Goal: Task Accomplishment & Management: Manage account settings

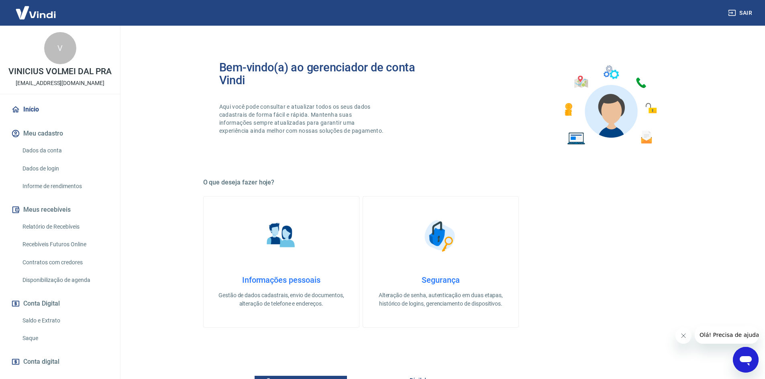
click at [88, 229] on link "Relatório de Recebíveis" at bounding box center [64, 227] width 91 height 16
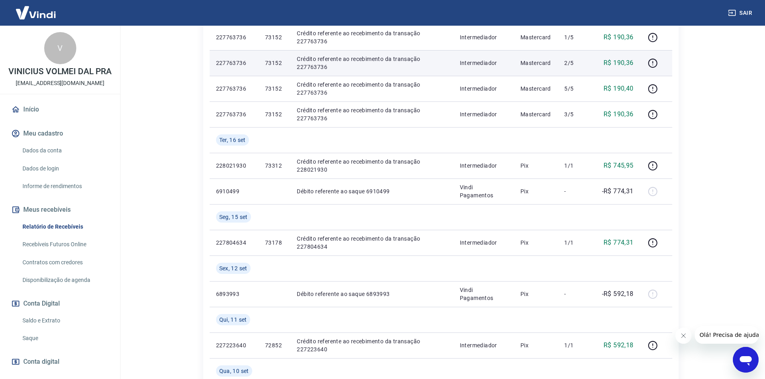
scroll to position [401, 0]
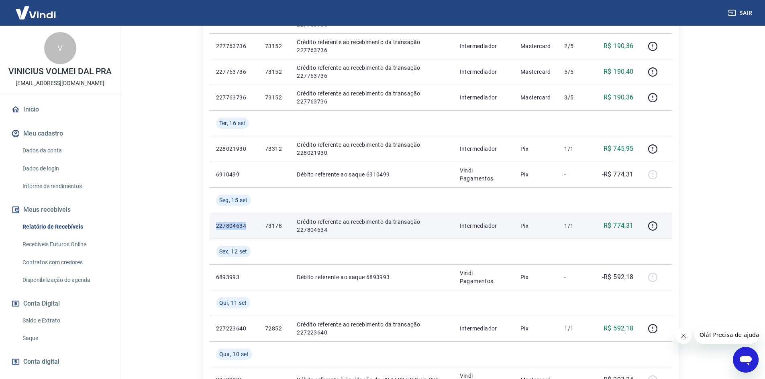
drag, startPoint x: 213, startPoint y: 227, endPoint x: 255, endPoint y: 224, distance: 42.7
click at [255, 224] on td "227804634" at bounding box center [234, 226] width 49 height 26
copy p "227804634"
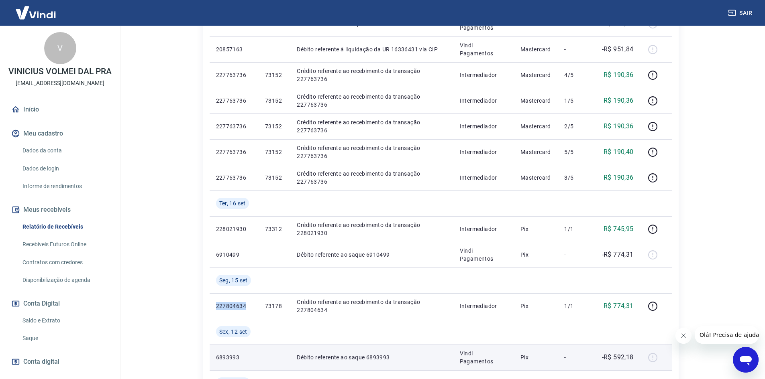
scroll to position [281, 0]
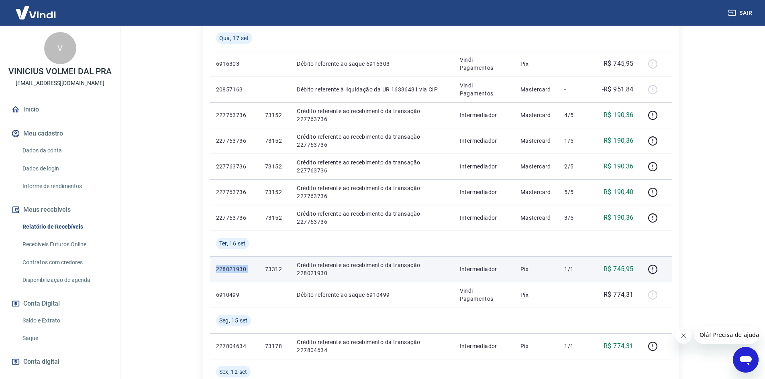
drag, startPoint x: 213, startPoint y: 268, endPoint x: 259, endPoint y: 265, distance: 45.9
click at [259, 265] on tr "228021930 73312 Crédito referente ao recebimento da transação 228021930 Interme…" at bounding box center [441, 269] width 462 height 26
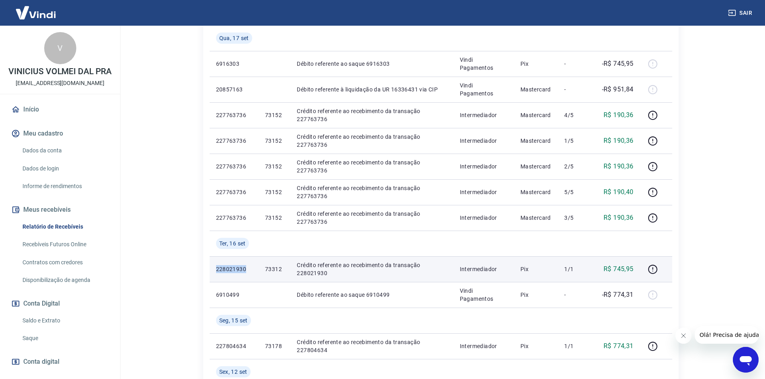
drag, startPoint x: 211, startPoint y: 269, endPoint x: 252, endPoint y: 271, distance: 41.8
click at [252, 271] on td "228021930" at bounding box center [234, 269] width 49 height 26
copy p "228021930"
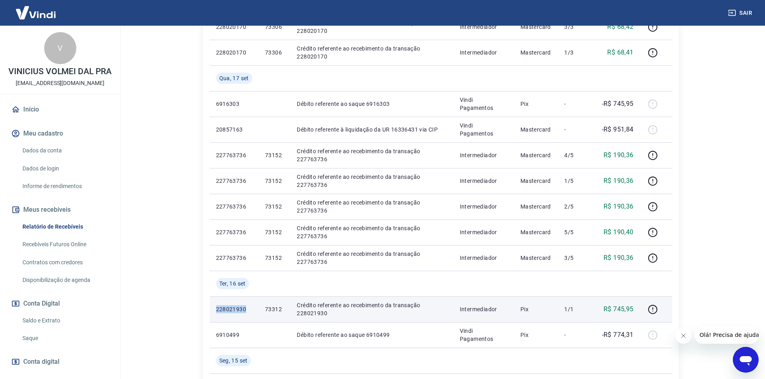
scroll to position [201, 0]
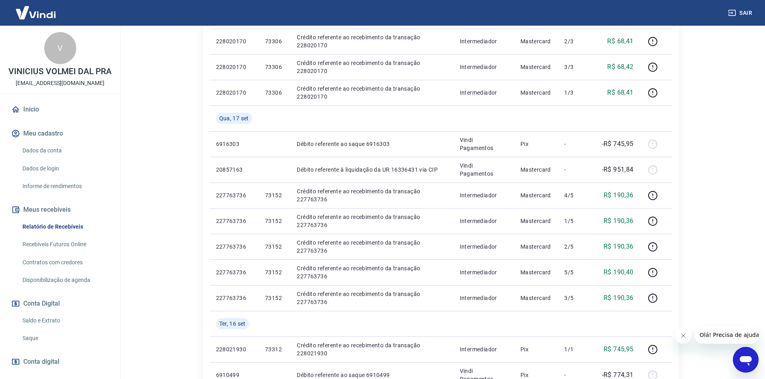
click at [697, 174] on div "Após o envio das liquidações aparecerem no Relatório de Recebíveis, elas podem …" at bounding box center [441, 322] width 514 height 995
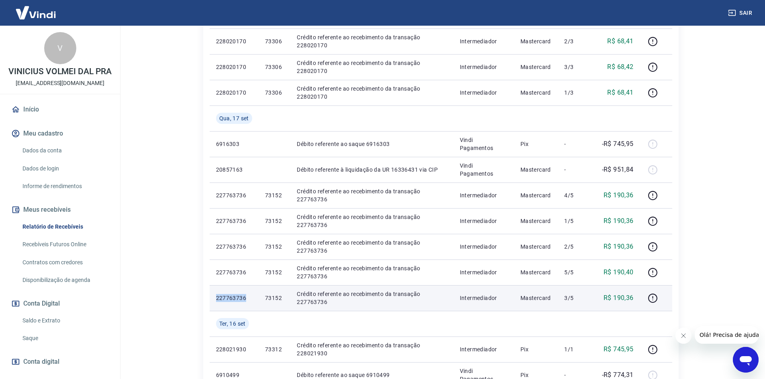
drag, startPoint x: 213, startPoint y: 296, endPoint x: 247, endPoint y: 297, distance: 34.1
click at [247, 297] on td "227763736" at bounding box center [234, 298] width 49 height 26
copy p "227763736"
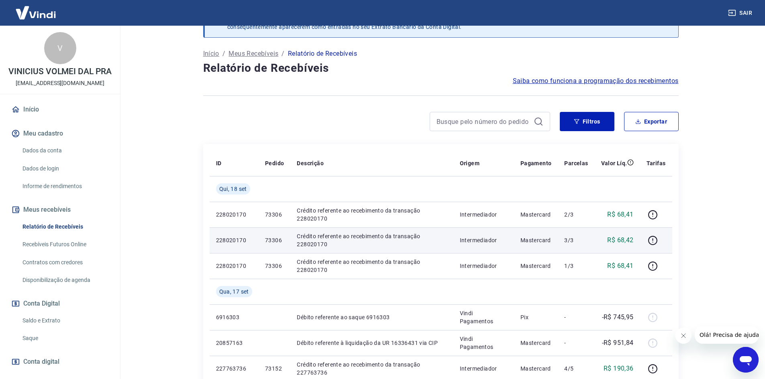
scroll to position [0, 0]
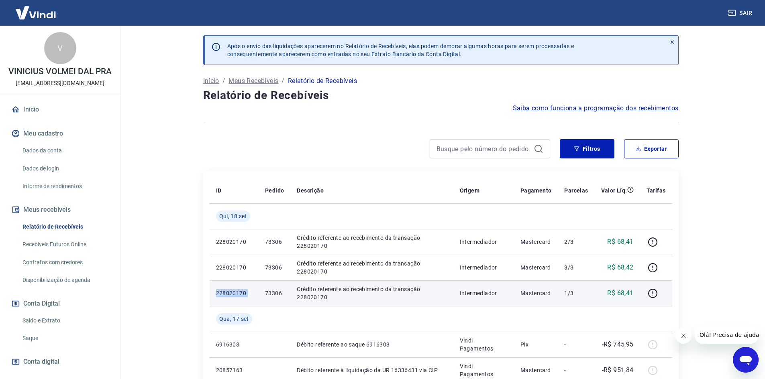
drag, startPoint x: 216, startPoint y: 292, endPoint x: 258, endPoint y: 294, distance: 42.6
click at [258, 294] on tr "228020170 73306 Crédito referente ao recebimento da transação 228020170 Interme…" at bounding box center [441, 294] width 462 height 26
copy p "228020170"
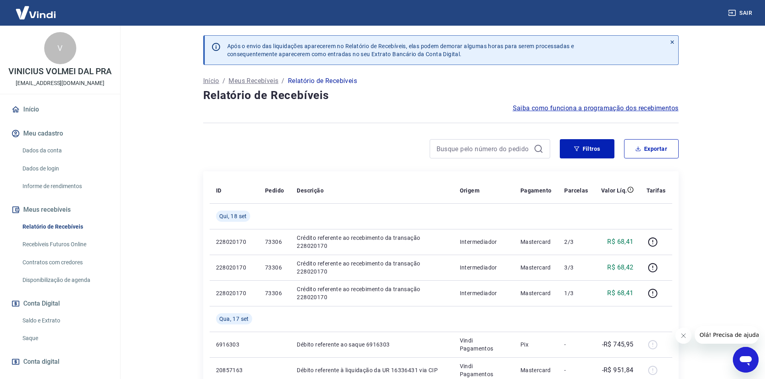
click at [293, 153] on div at bounding box center [376, 148] width 347 height 19
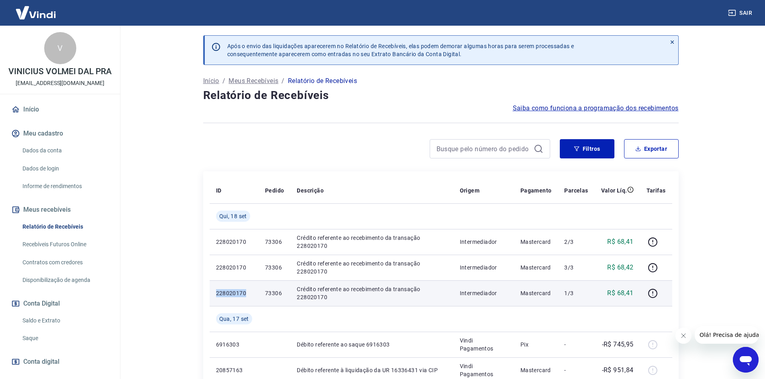
drag, startPoint x: 237, startPoint y: 294, endPoint x: 256, endPoint y: 295, distance: 19.3
click at [256, 295] on td "228020170" at bounding box center [234, 294] width 49 height 26
copy p "228020170"
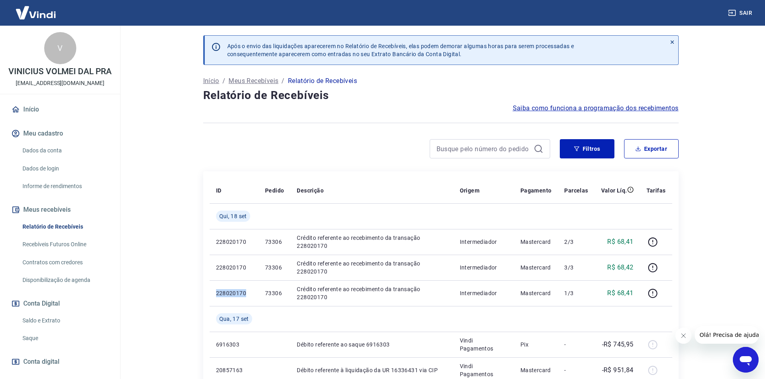
click at [59, 346] on link "Saque" at bounding box center [64, 338] width 91 height 16
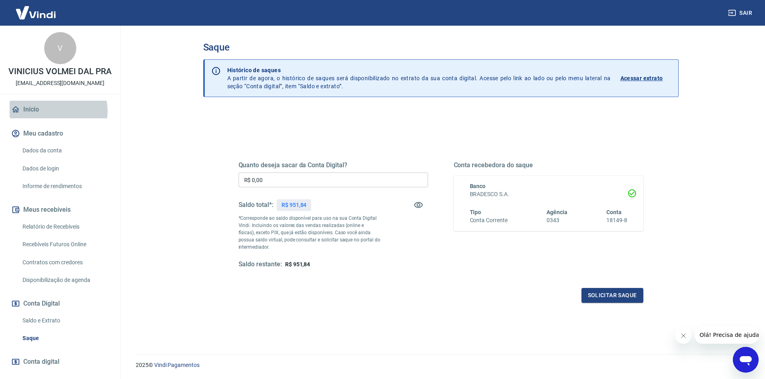
click at [58, 118] on link "Início" at bounding box center [60, 110] width 101 height 18
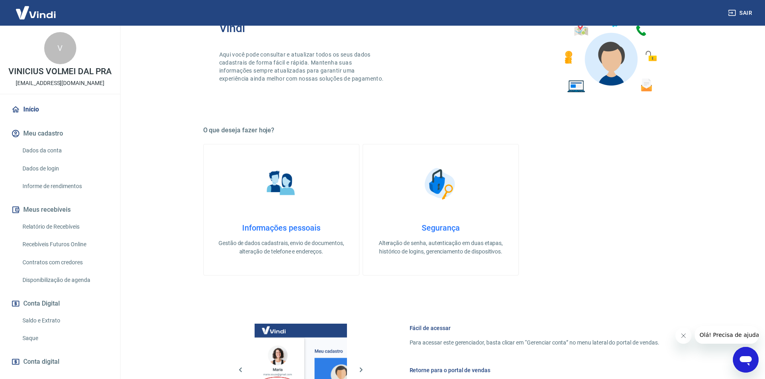
scroll to position [40, 0]
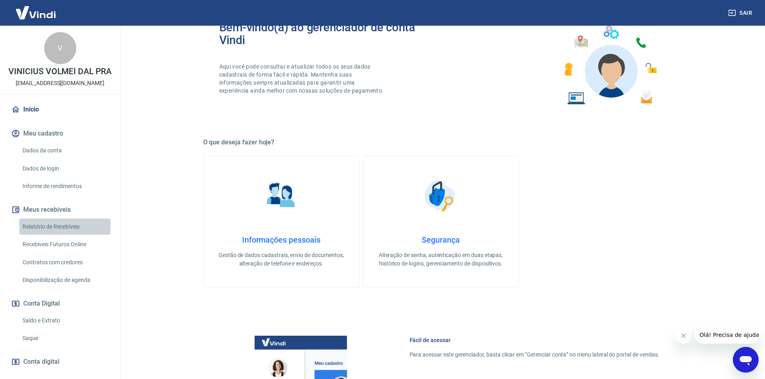
click at [67, 235] on link "Relatório de Recebíveis" at bounding box center [64, 227] width 91 height 16
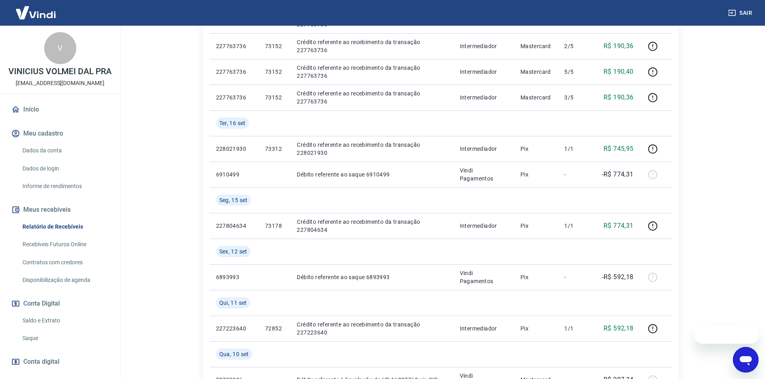
click at [39, 118] on link "Início" at bounding box center [60, 110] width 101 height 18
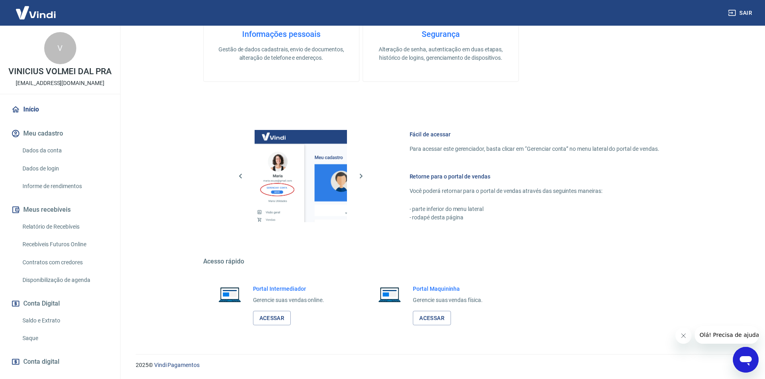
scroll to position [246, 0]
click at [277, 316] on link "Acessar" at bounding box center [272, 318] width 38 height 15
